Goal: Find specific page/section: Find specific page/section

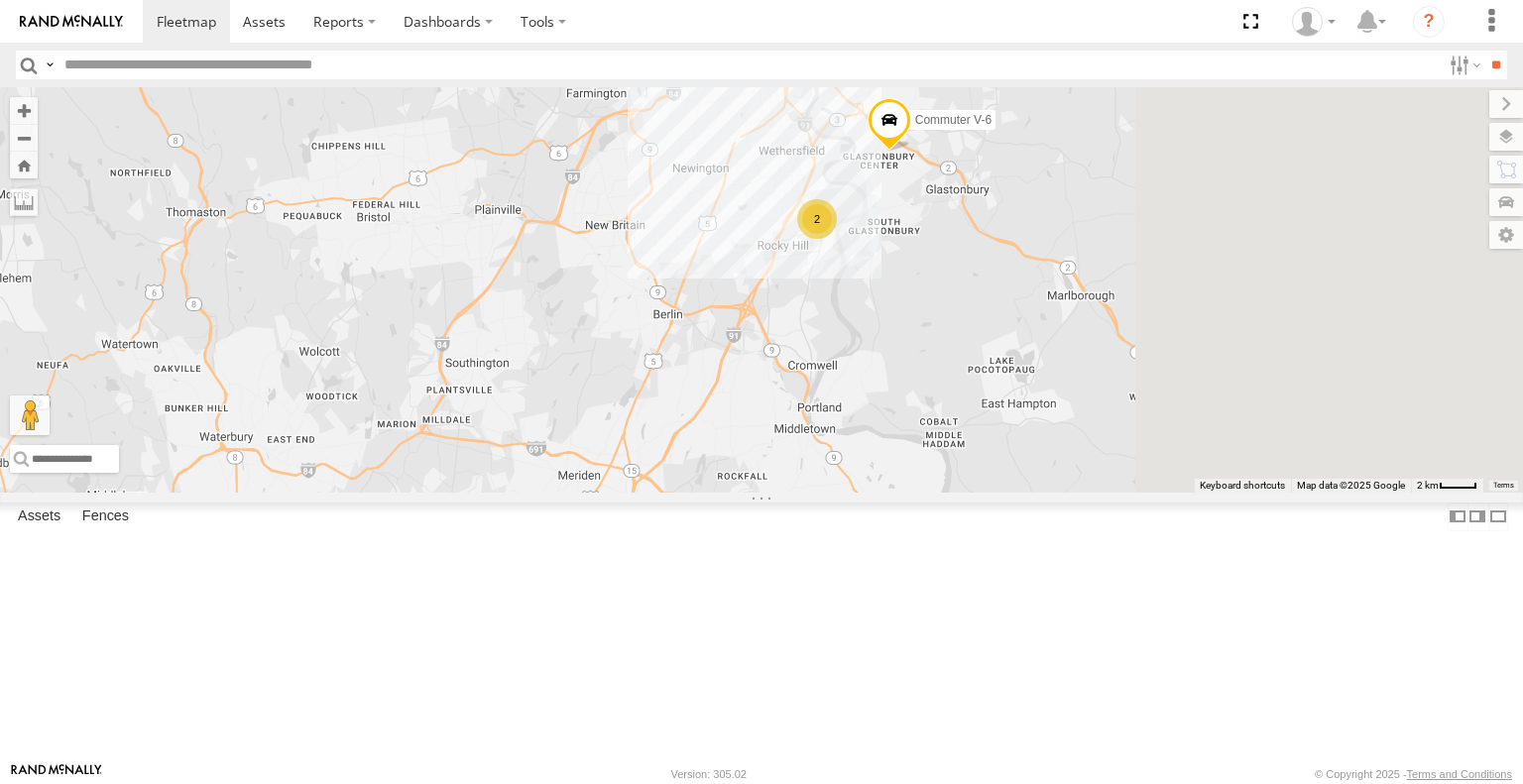
drag, startPoint x: 1285, startPoint y: 340, endPoint x: 967, endPoint y: 422, distance: 328.4
click at [967, 422] on div "2 Commuter V-7 Commuter V-6" at bounding box center [762, 289] width 1523 height 404
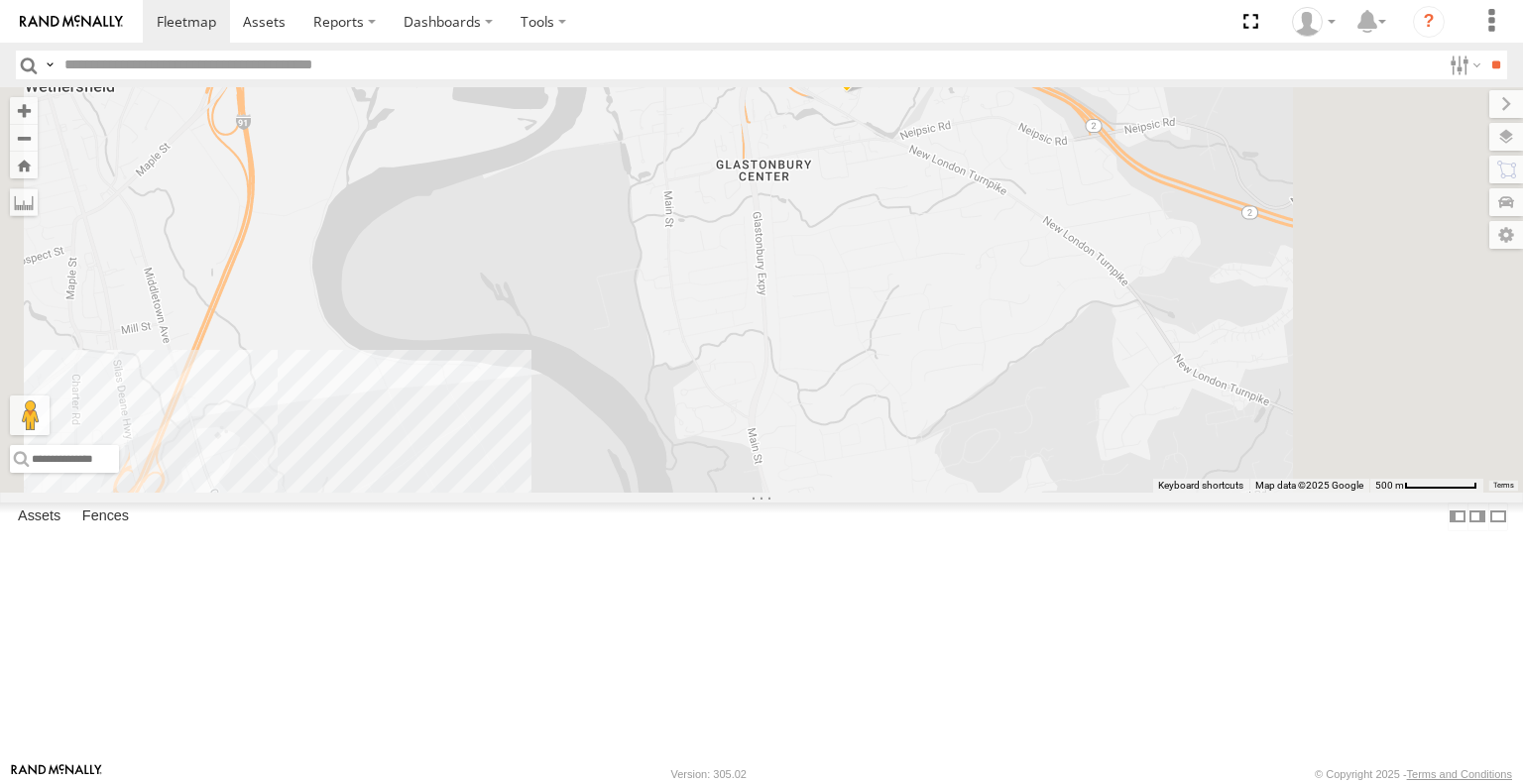
drag, startPoint x: 1146, startPoint y: 239, endPoint x: 1142, endPoint y: 340, distance: 101.1
click at [1142, 340] on div "Commuter V-7 Commuter V-6 2" at bounding box center [762, 289] width 1523 height 404
click at [869, 93] on span at bounding box center [847, 67] width 44 height 54
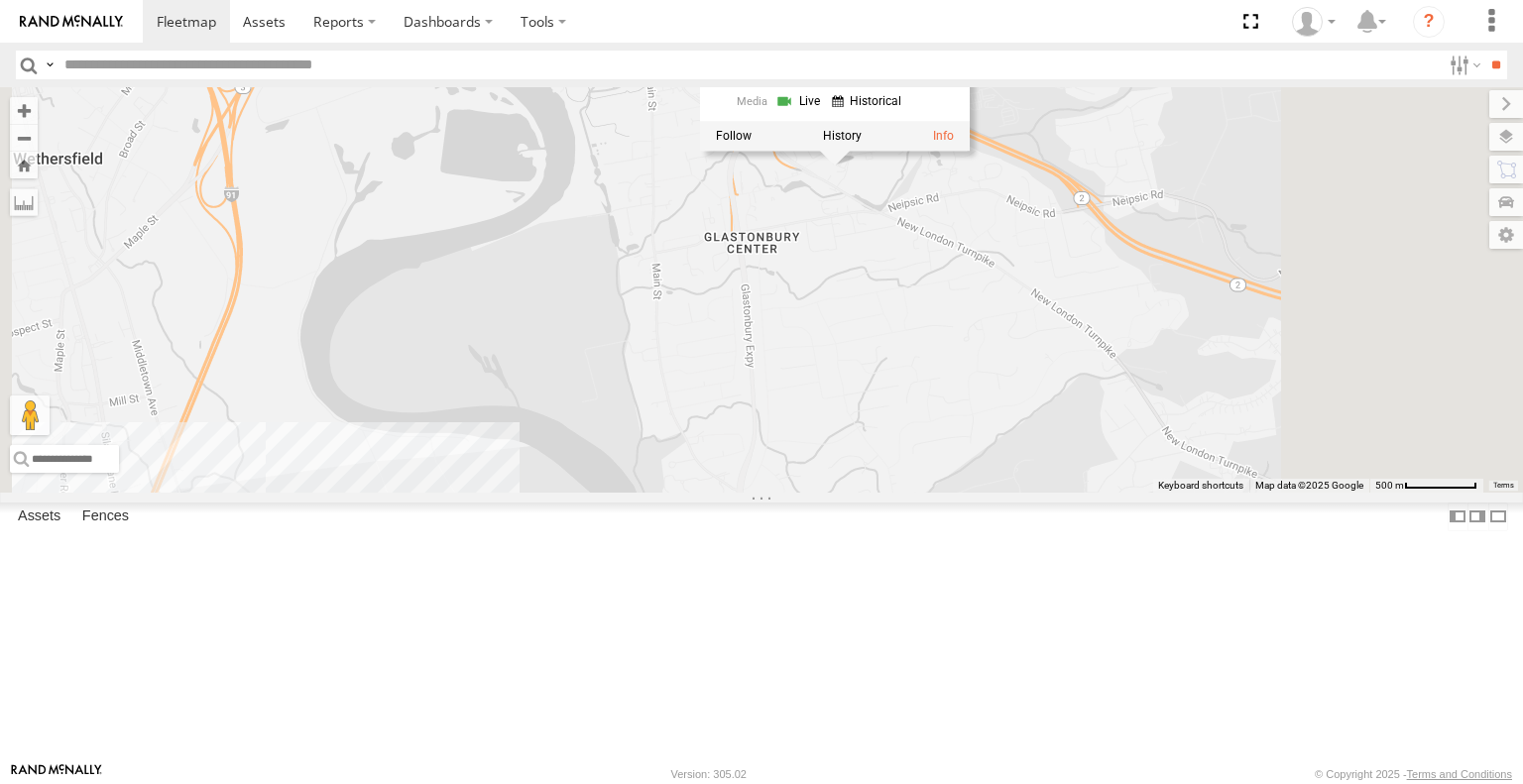
drag, startPoint x: 1075, startPoint y: 282, endPoint x: 1047, endPoint y: 420, distance: 140.8
click at [1047, 420] on div "Commuter V-7 Commuter V-6 2 Commuter V-6 All Assets [PERSON_NAME] Glastonbury 4…" at bounding box center [762, 289] width 1523 height 404
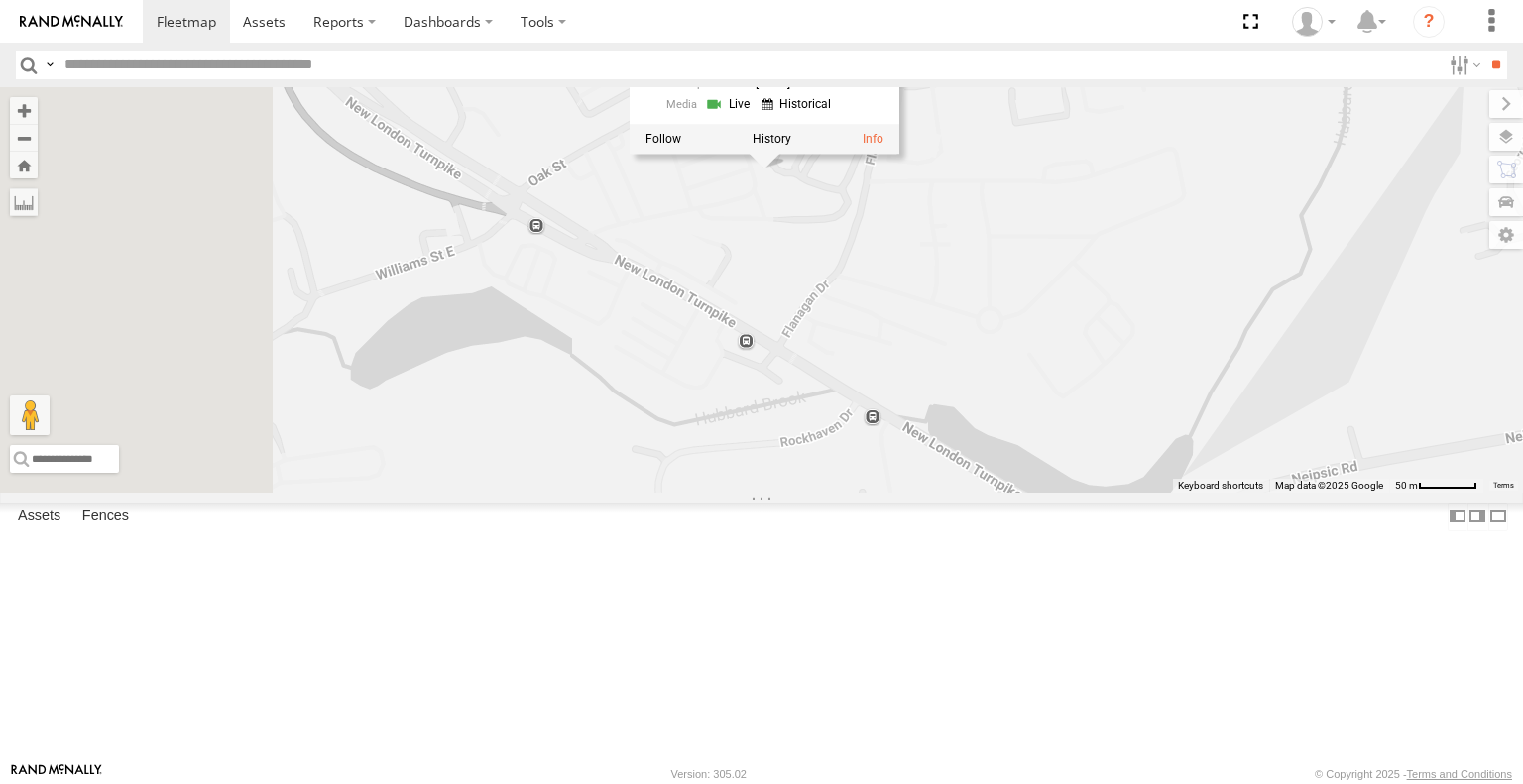
drag, startPoint x: 980, startPoint y: 246, endPoint x: 1020, endPoint y: 436, distance: 194.2
click at [1020, 436] on div "Commuter V-7 Commuter V-6 Commuter V-6 All Assets [PERSON_NAME] Glastonbury 41.…" at bounding box center [762, 289] width 1523 height 404
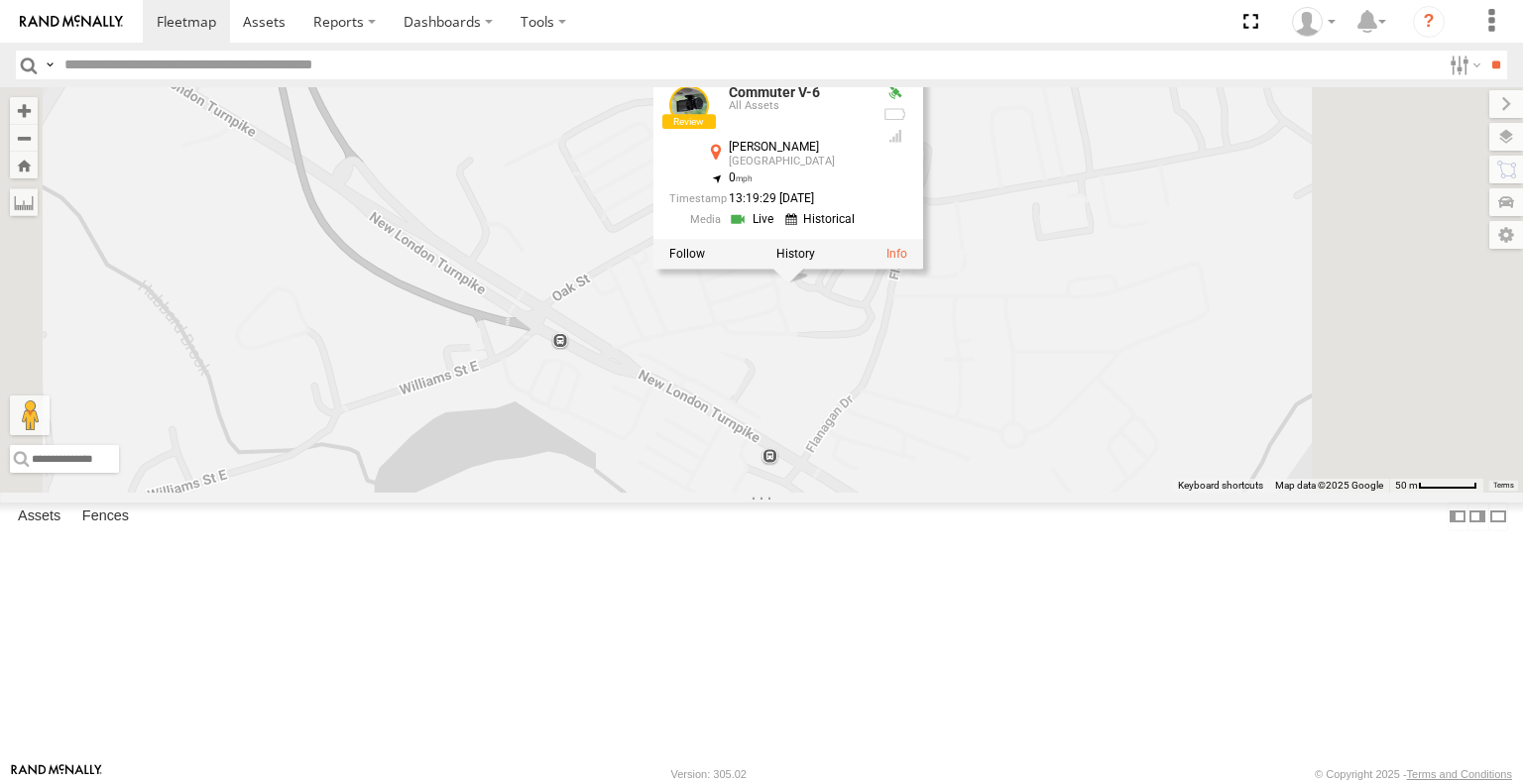
drag, startPoint x: 986, startPoint y: 383, endPoint x: 1023, endPoint y: 467, distance: 91.8
click at [1020, 492] on div "Commuter V-7 Commuter V-6 Commuter V-6 All Assets [PERSON_NAME] Glastonbury 41.…" at bounding box center [762, 289] width 1523 height 404
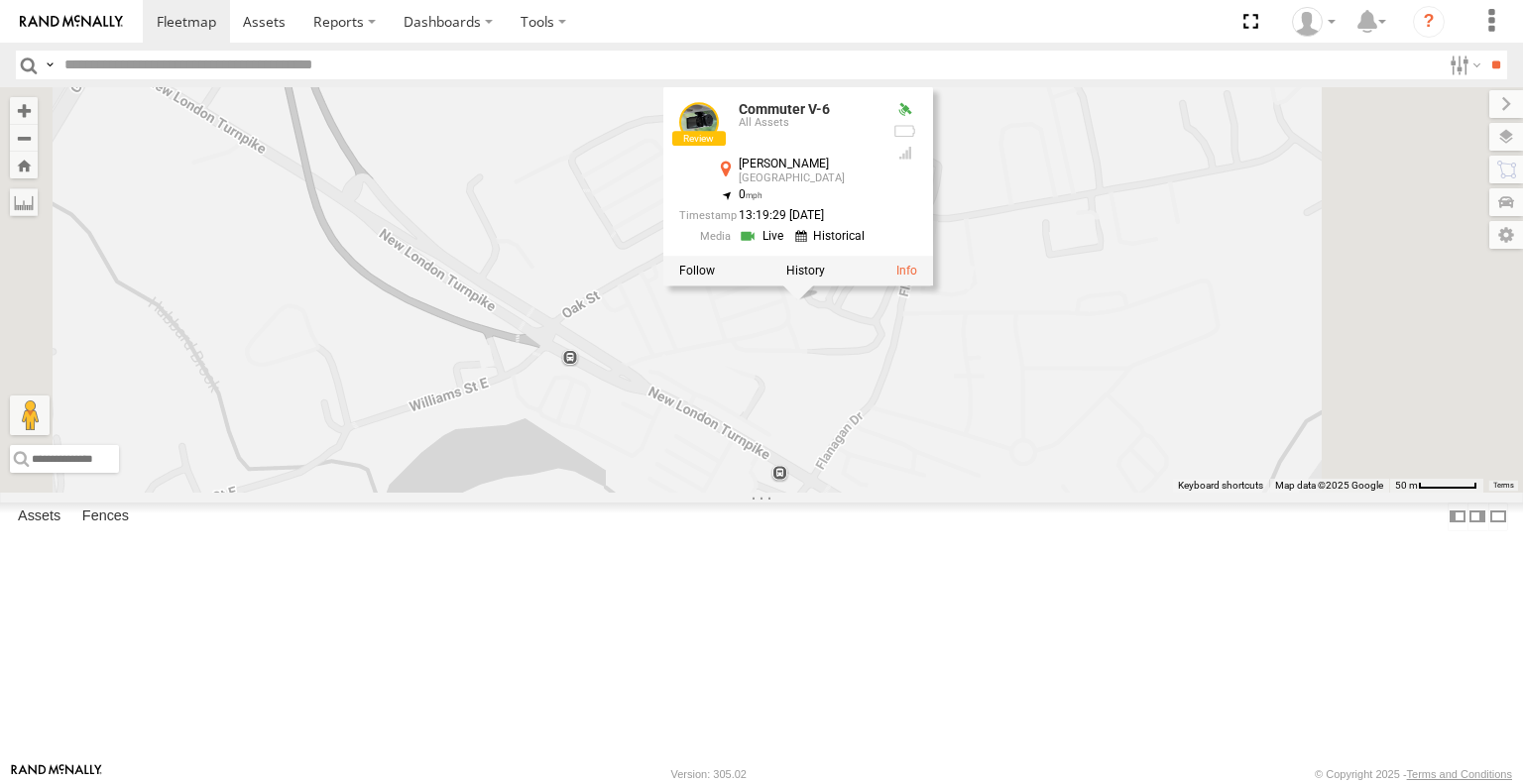
click at [1219, 237] on div "Commuter V-7 Commuter V-6 Commuter V-6 All Assets [PERSON_NAME] Glastonbury 41.…" at bounding box center [762, 289] width 1523 height 404
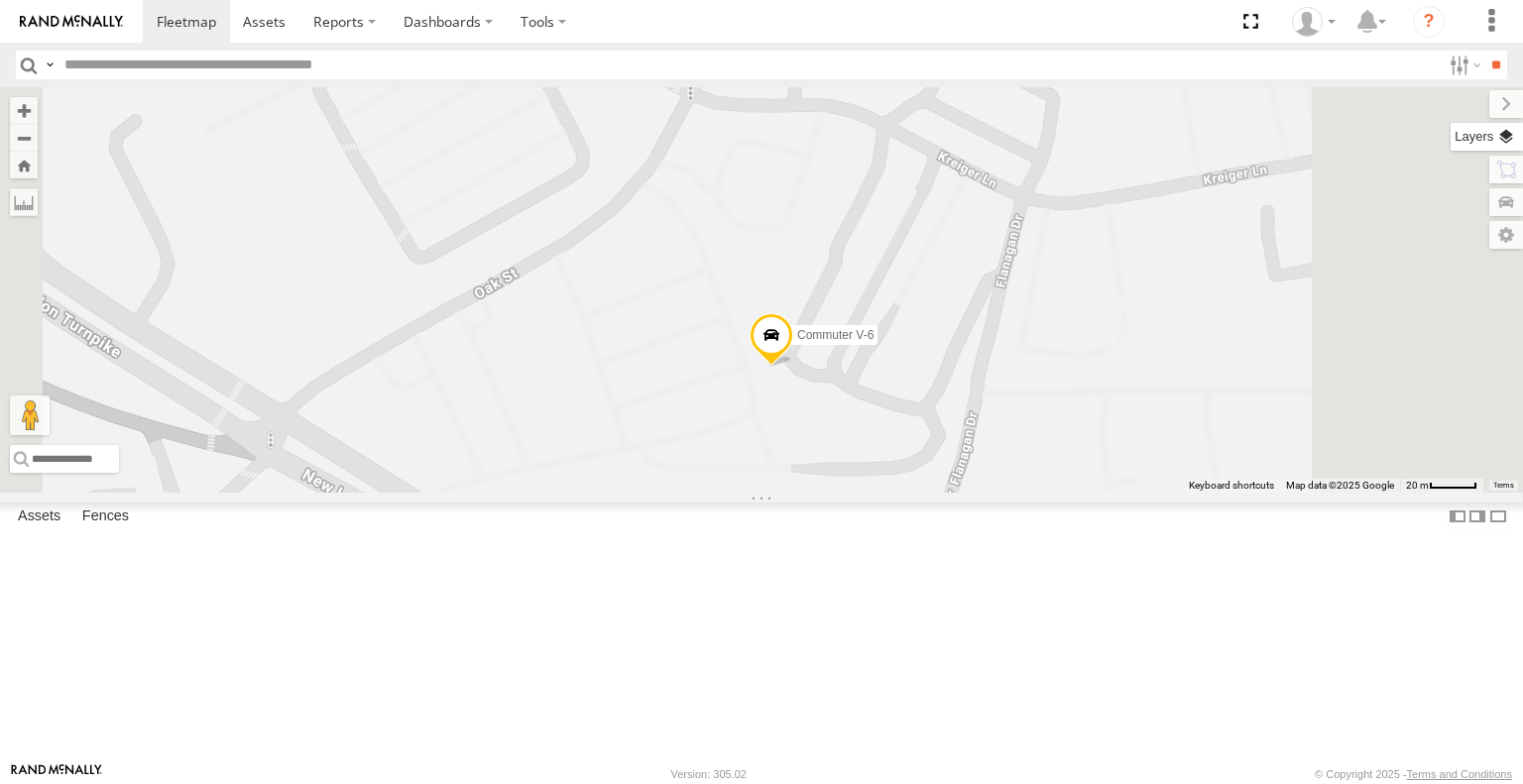
click at [1500, 135] on label at bounding box center [1486, 137] width 73 height 28
click at [0, 0] on span "Basemaps" at bounding box center [0, 0] width 0 height 0
click at [0, 0] on span "Satellite" at bounding box center [0, 0] width 0 height 0
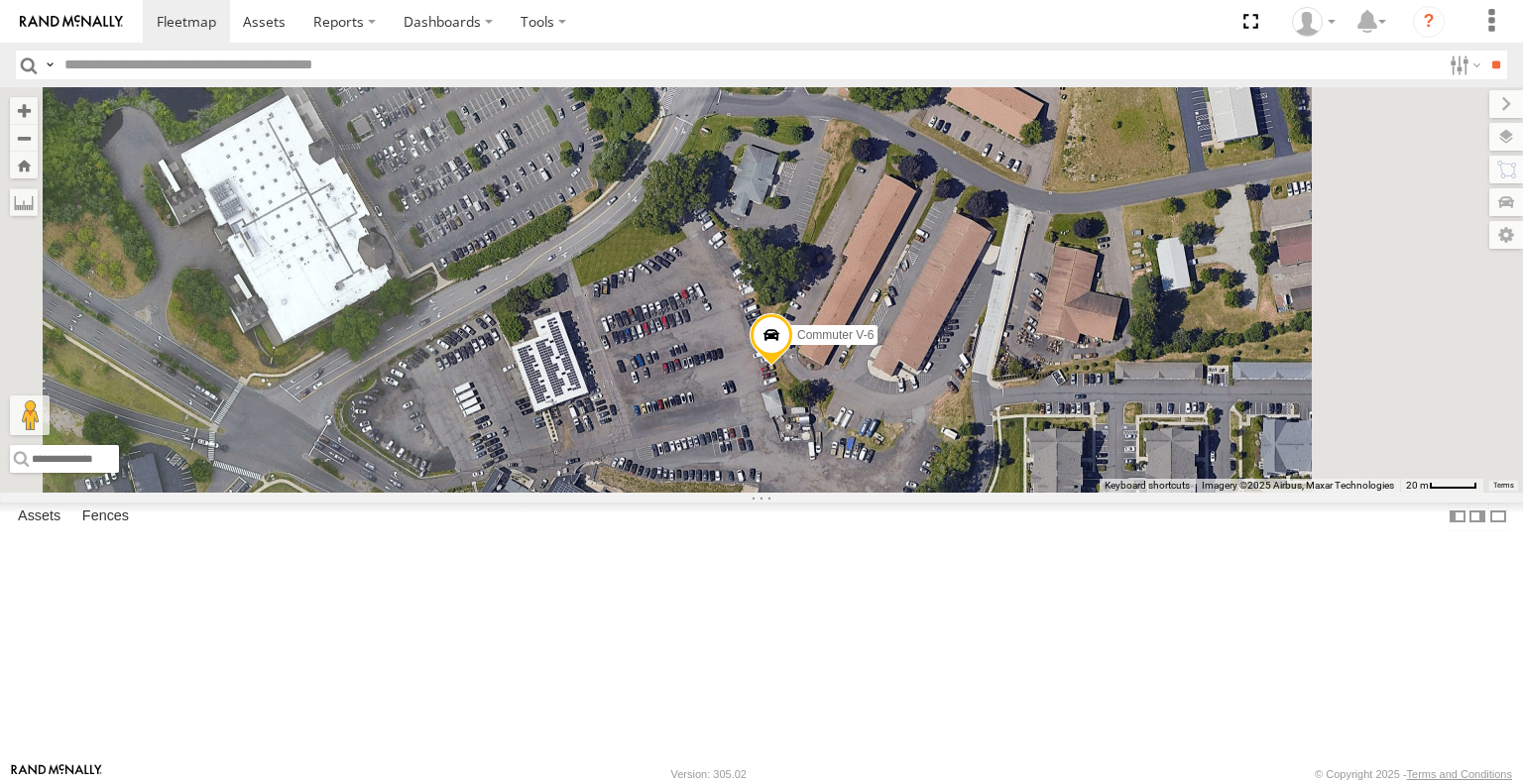
click at [1248, 118] on div "Commuter V-7 Commuter V-6" at bounding box center [762, 289] width 1523 height 404
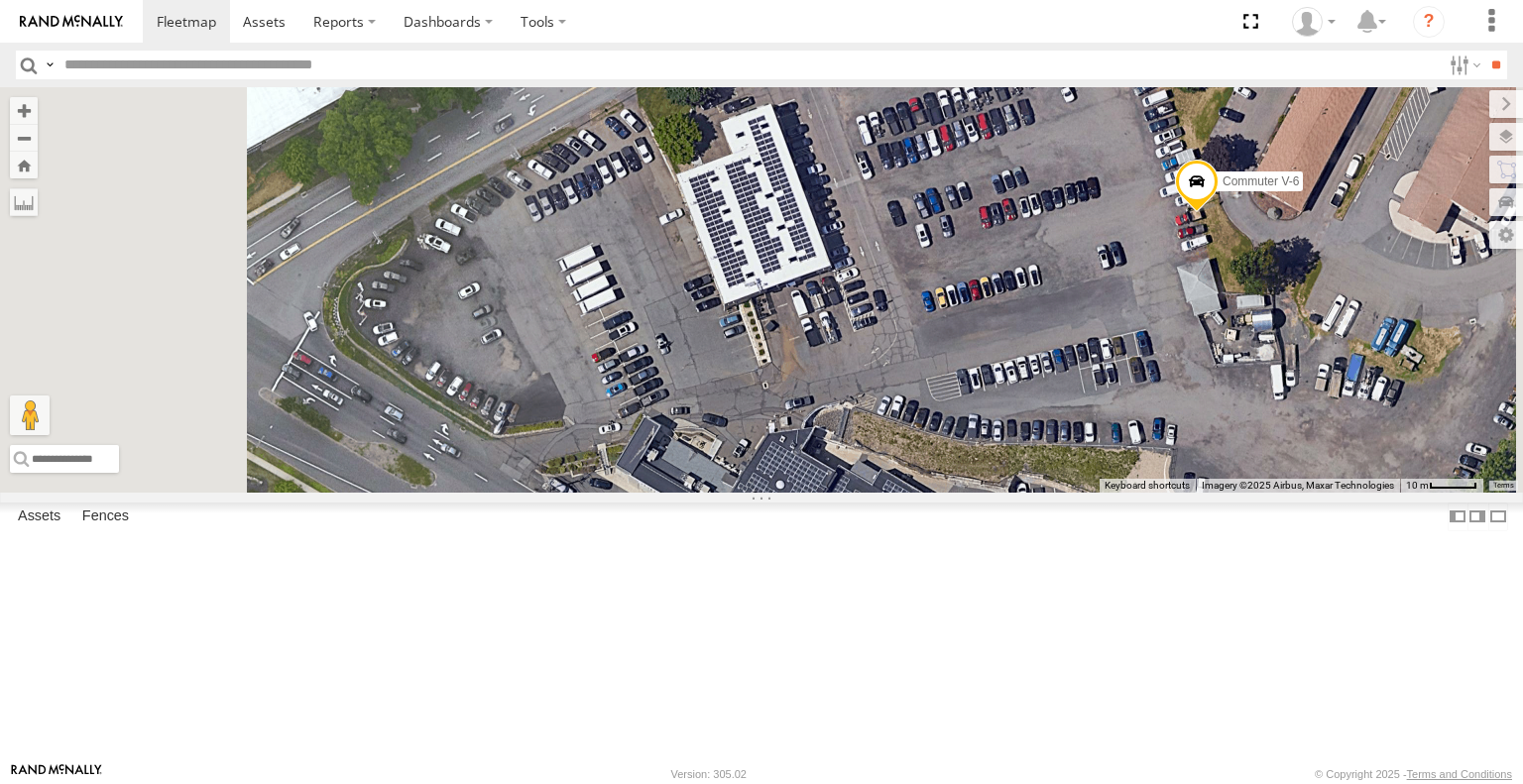
drag, startPoint x: 919, startPoint y: 384, endPoint x: 1035, endPoint y: 200, distance: 217.5
click at [1035, 200] on div "Commuter V-7 Commuter V-6" at bounding box center [762, 289] width 1523 height 404
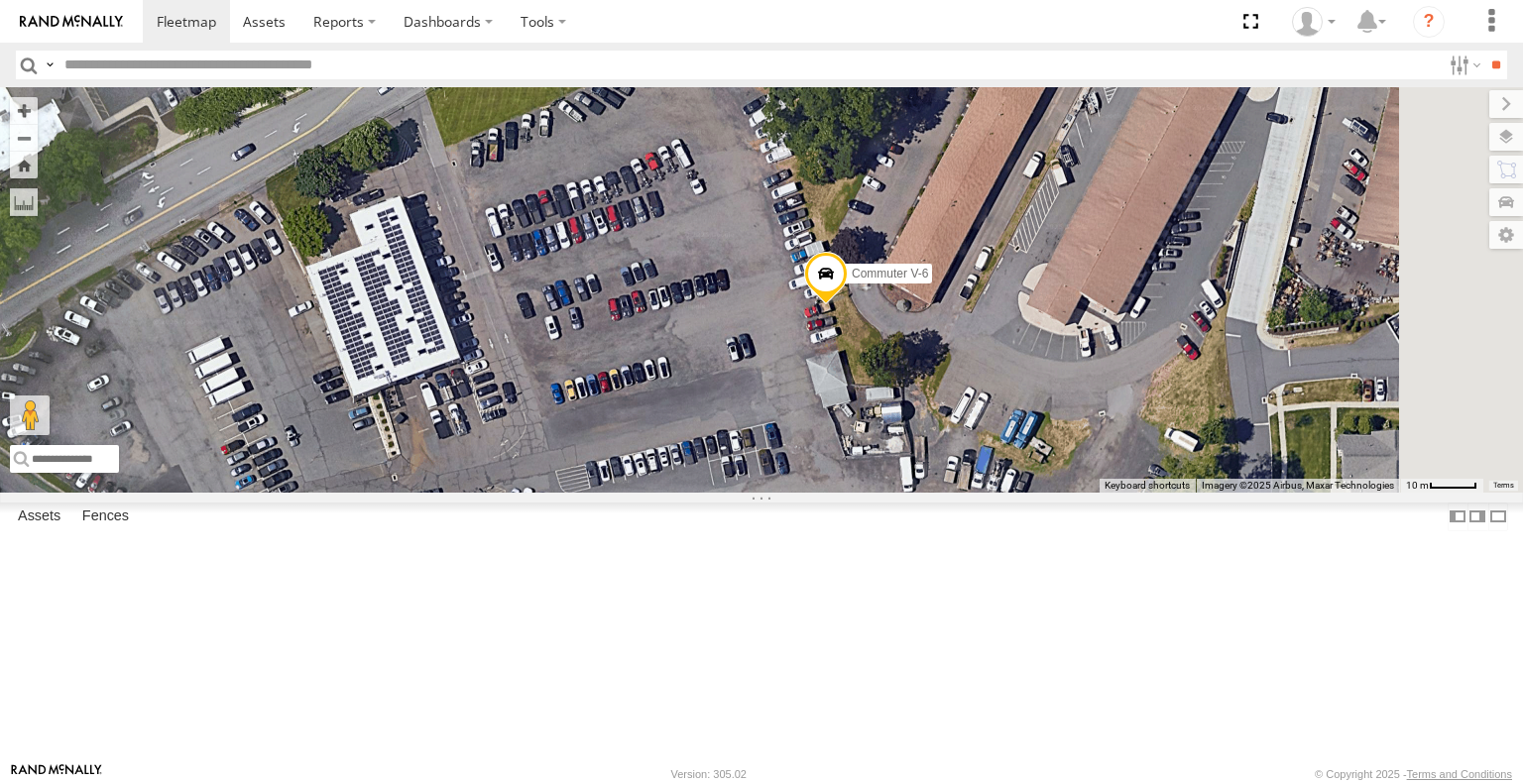
drag, startPoint x: 1117, startPoint y: 288, endPoint x: 737, endPoint y: 384, distance: 391.9
click at [738, 384] on div "Commuter V-7 Commuter V-6" at bounding box center [762, 289] width 1523 height 404
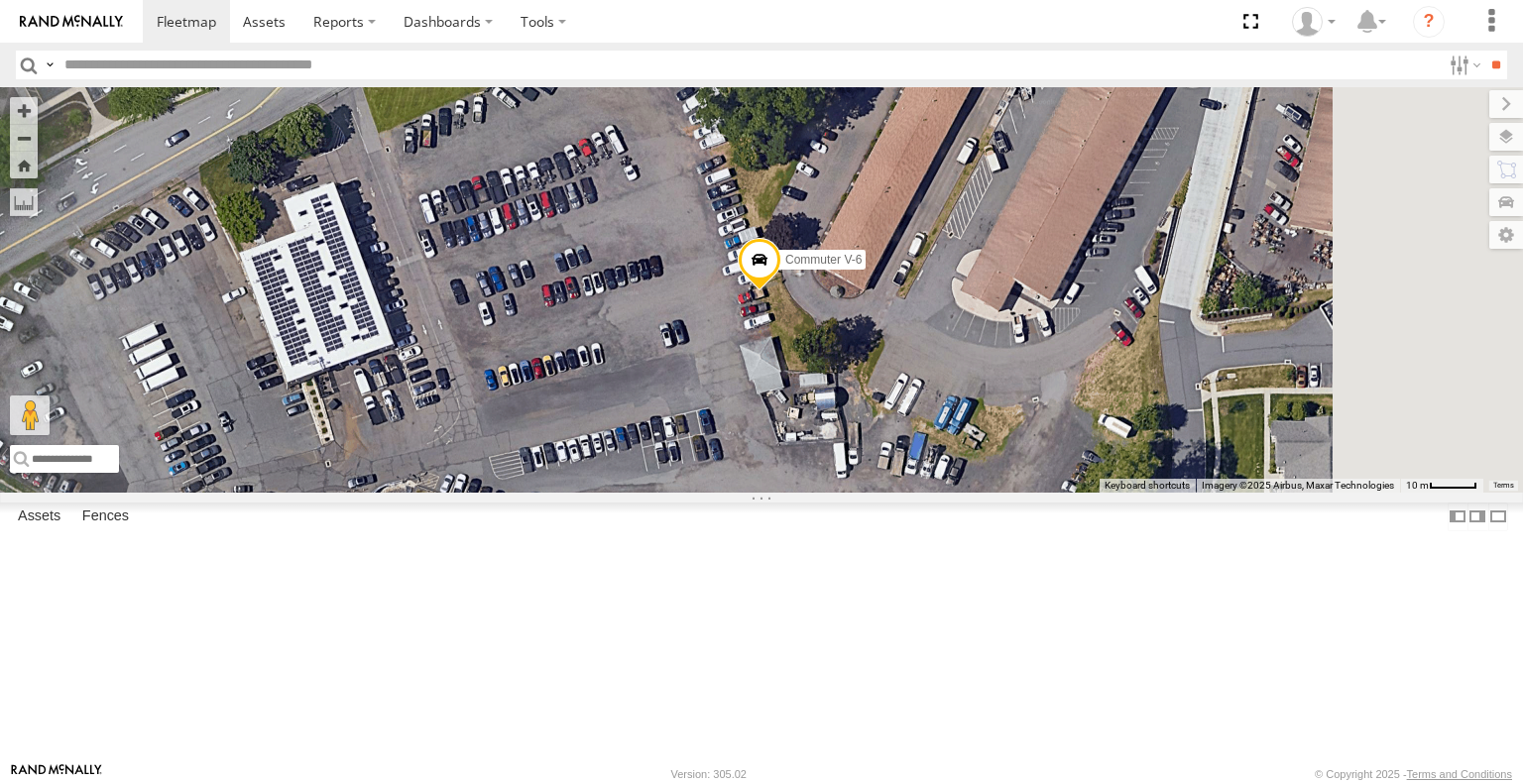
drag, startPoint x: 1067, startPoint y: 381, endPoint x: 976, endPoint y: 366, distance: 92.2
click at [976, 366] on div "Commuter V-7 Commuter V-6" at bounding box center [762, 289] width 1523 height 404
click at [0, 0] on div "Basemaps Roadmap Terrain Satellite Night" at bounding box center [0, 0] width 0 height 0
click at [1456, 105] on label at bounding box center [1489, 104] width 67 height 28
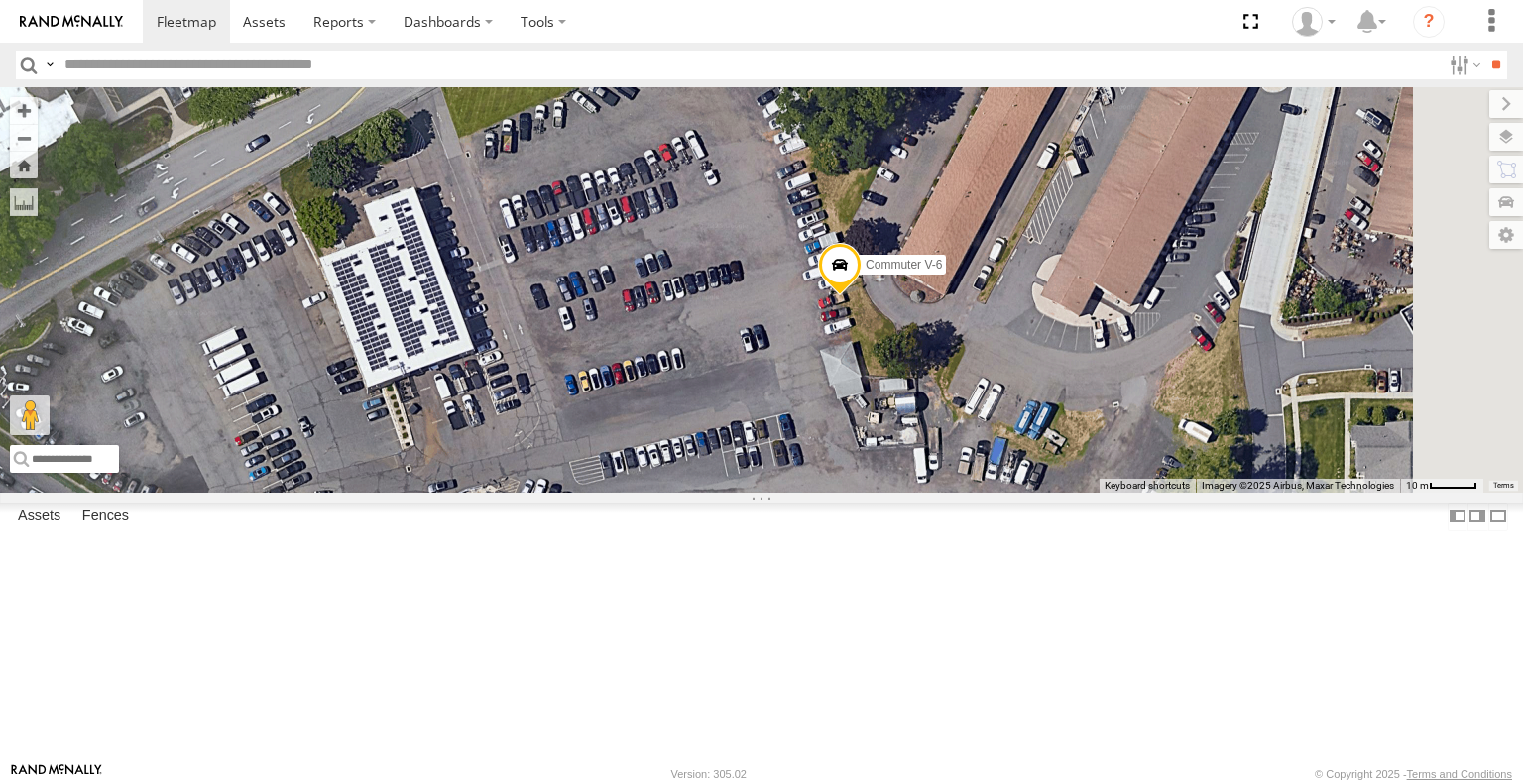
drag, startPoint x: 999, startPoint y: 348, endPoint x: 1082, endPoint y: 353, distance: 83.2
click at [1082, 353] on div "Commuter V-7 Commuter V-6" at bounding box center [762, 289] width 1523 height 404
